Goal: Check status

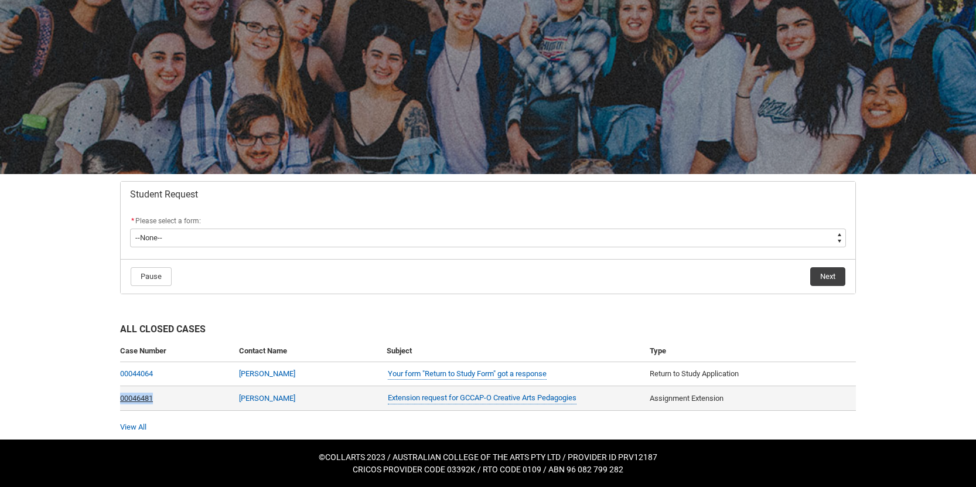
drag, startPoint x: 205, startPoint y: 399, endPoint x: 120, endPoint y: 397, distance: 85.0
click at [120, 398] on td "00046481" at bounding box center [177, 398] width 114 height 25
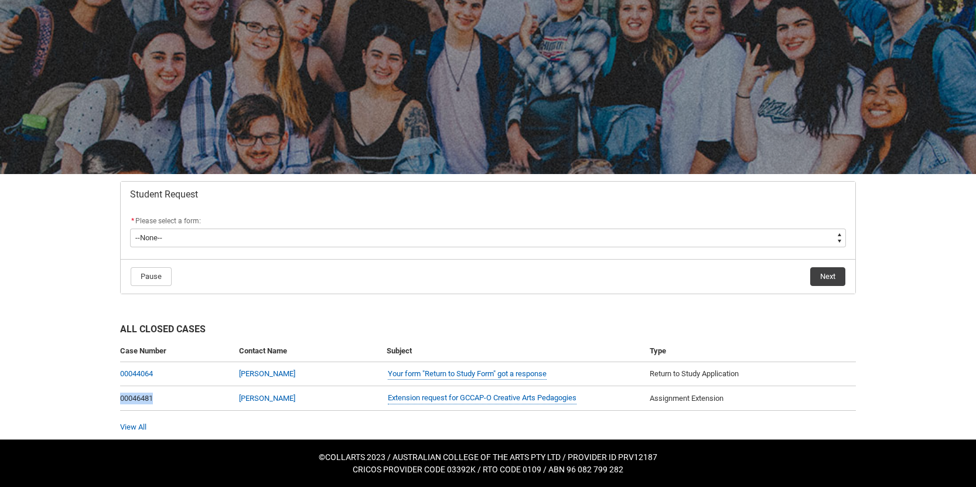
copy link "00046481"
drag, startPoint x: 69, startPoint y: 327, endPoint x: 94, endPoint y: 325, distance: 25.3
click at [71, 326] on div "Skip to Main Content Collarts Education Community Home New Enrolment Applicatio…" at bounding box center [488, 213] width 976 height 547
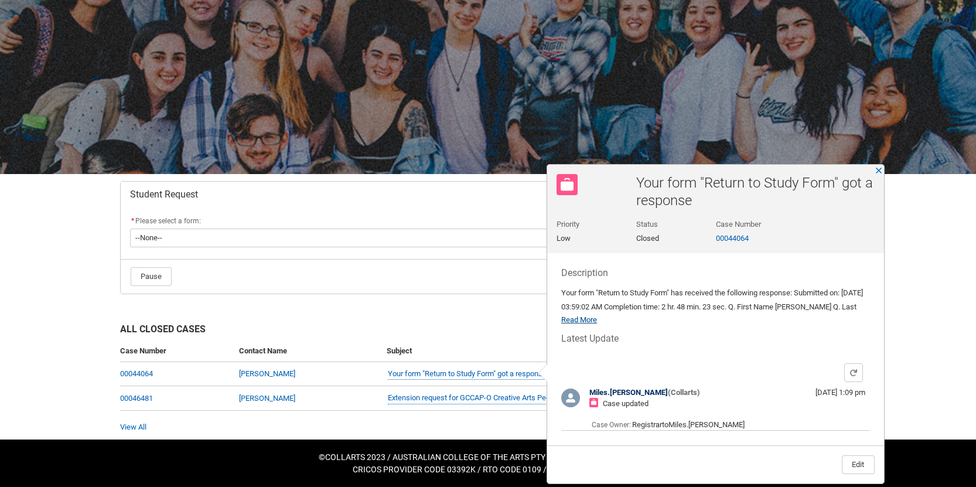
click at [579, 319] on link "Read More" at bounding box center [580, 319] width 36 height 9
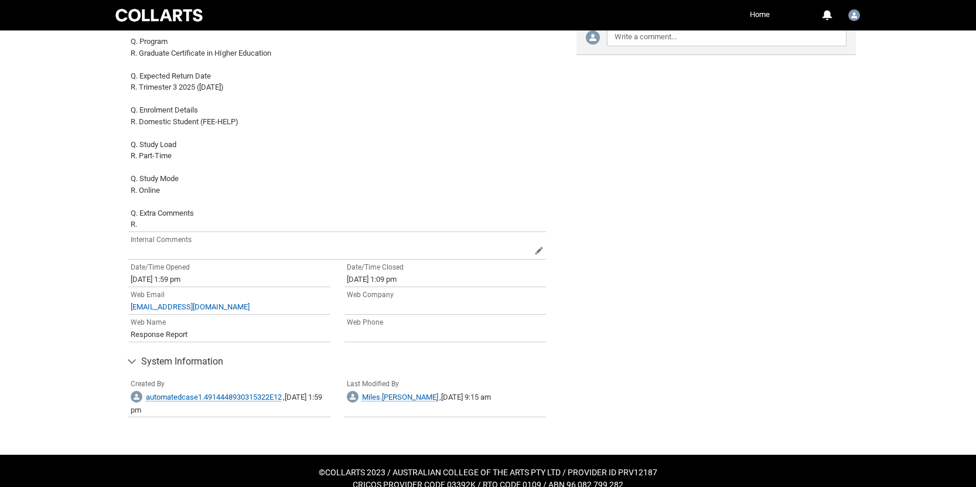
scroll to position [849, 0]
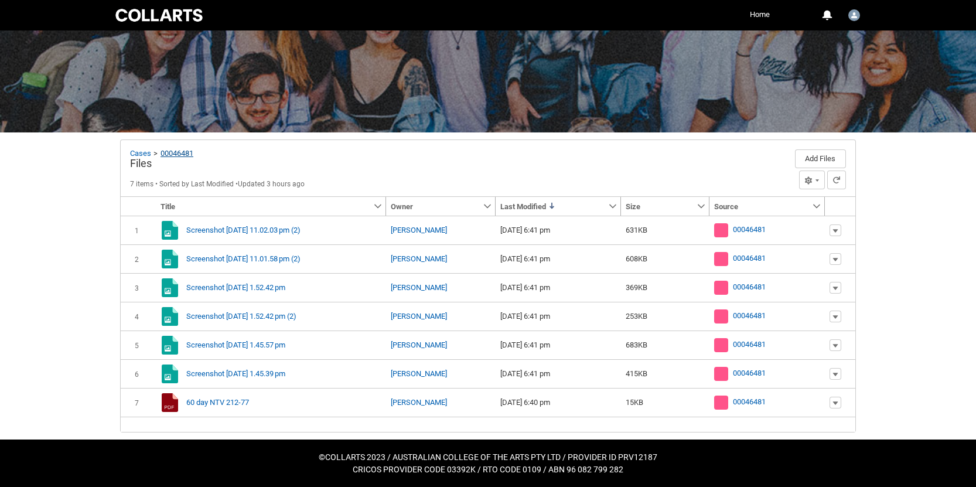
drag, startPoint x: 182, startPoint y: 153, endPoint x: 568, endPoint y: 132, distance: 386.8
click at [182, 153] on link "00046481" at bounding box center [177, 153] width 42 height 8
